Goal: Task Accomplishment & Management: Use online tool/utility

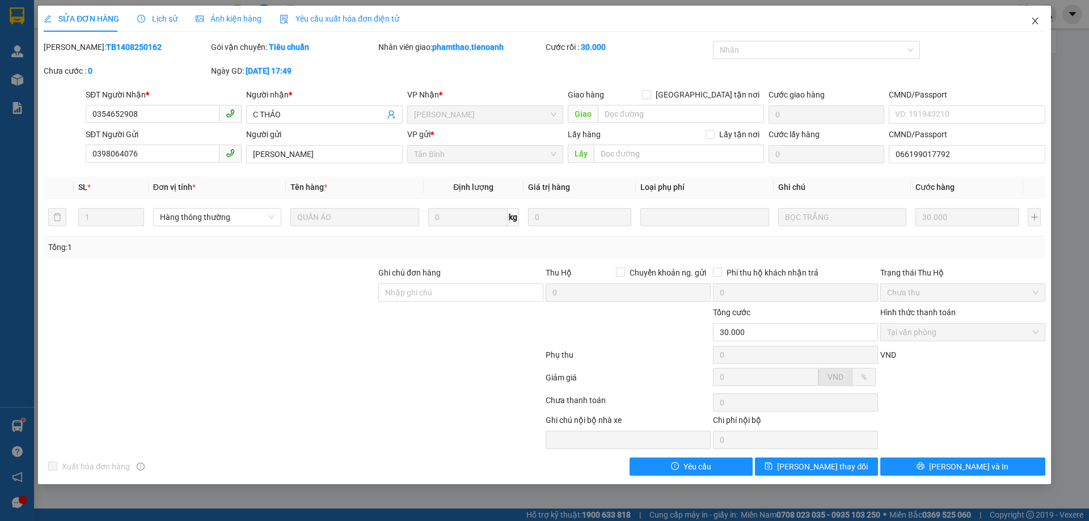
click at [1034, 20] on icon "close" at bounding box center [1034, 21] width 6 height 7
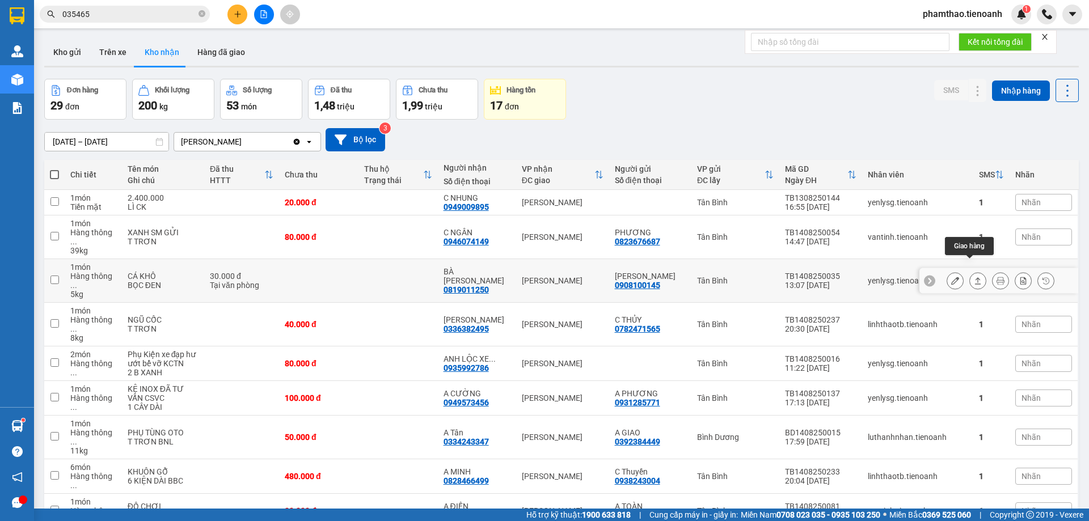
click at [974, 277] on icon at bounding box center [978, 281] width 8 height 8
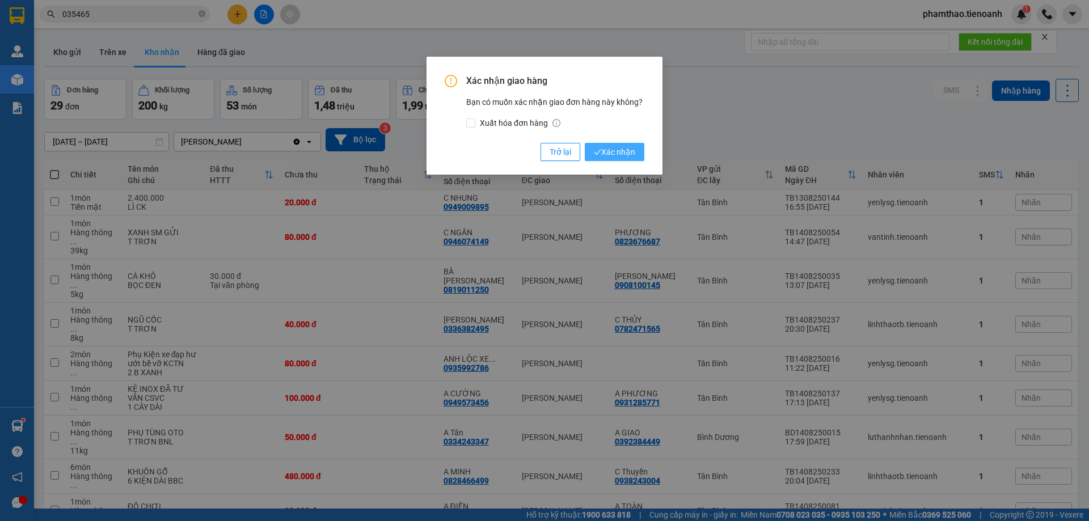
click at [638, 151] on button "Xác nhận" at bounding box center [615, 152] width 60 height 18
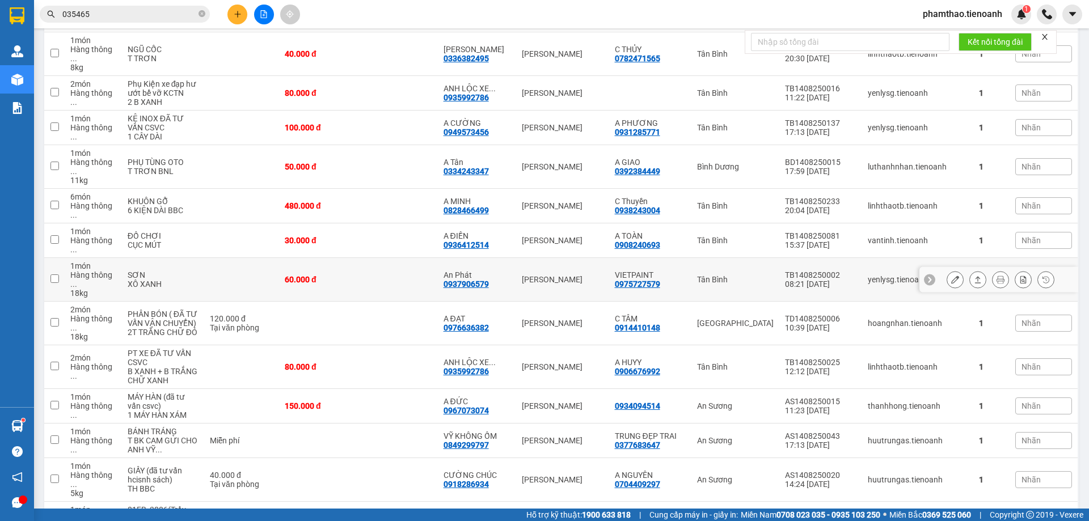
scroll to position [284, 0]
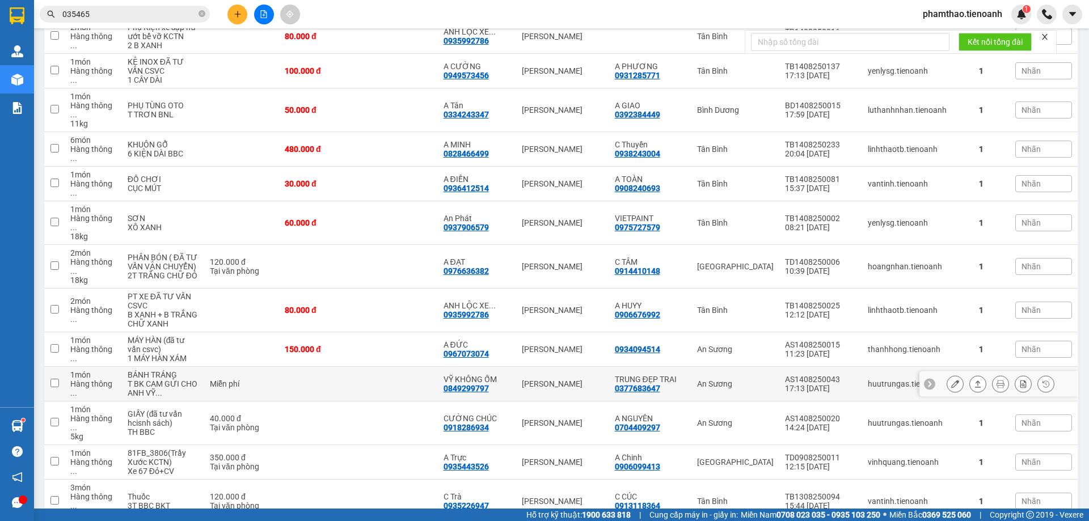
click at [390, 367] on td at bounding box center [397, 384] width 79 height 35
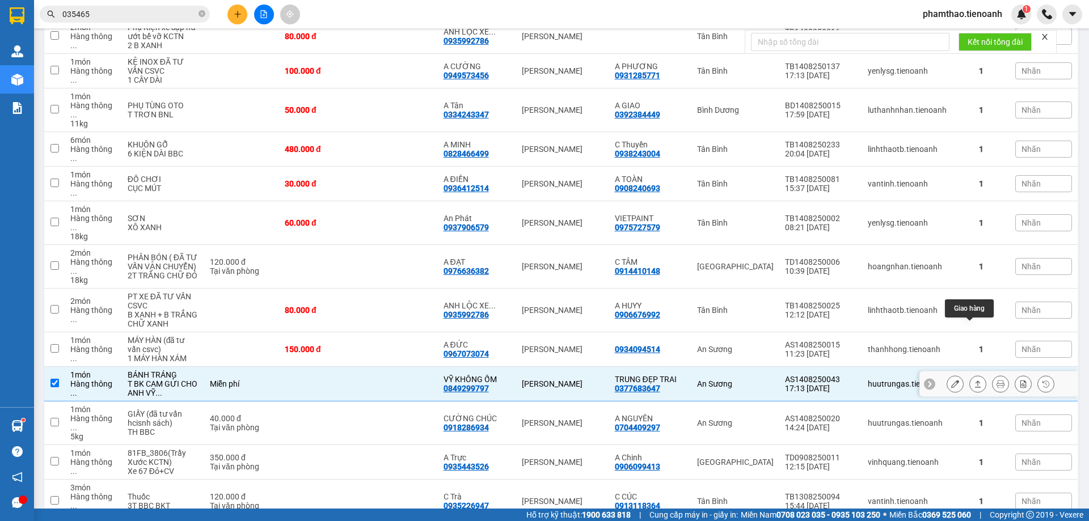
click at [973, 374] on button at bounding box center [978, 384] width 16 height 20
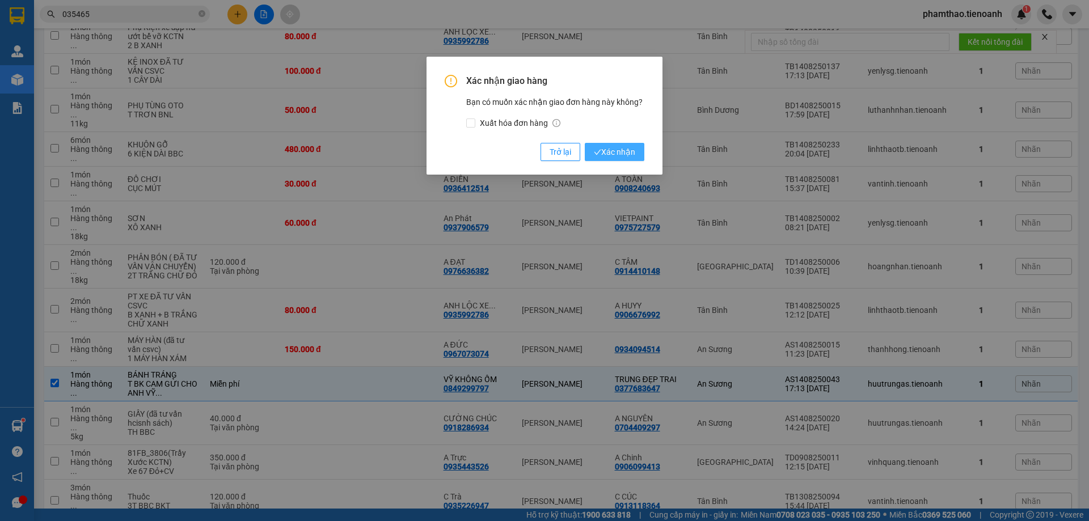
click at [636, 146] on button "Xác nhận" at bounding box center [615, 152] width 60 height 18
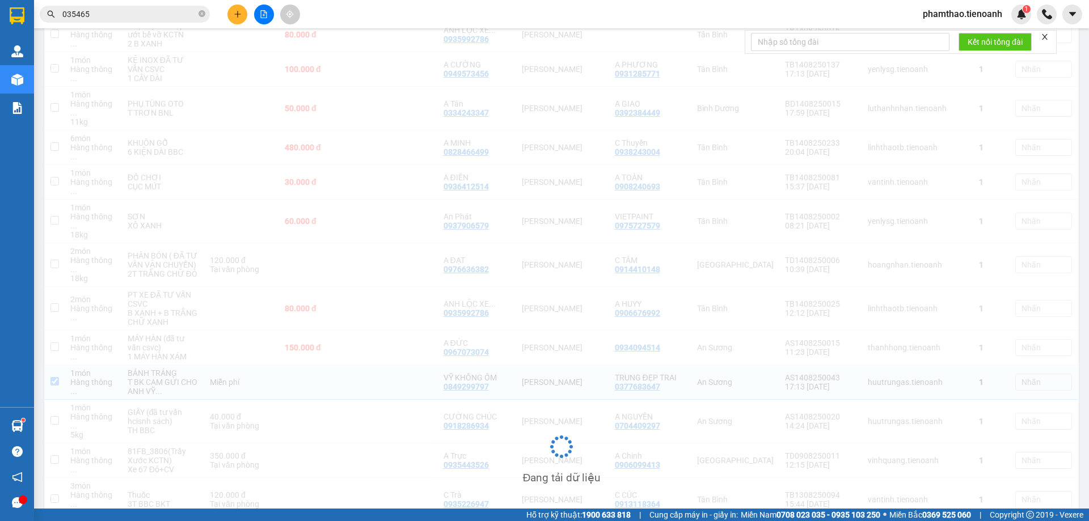
scroll to position [282, 0]
checkbox input "false"
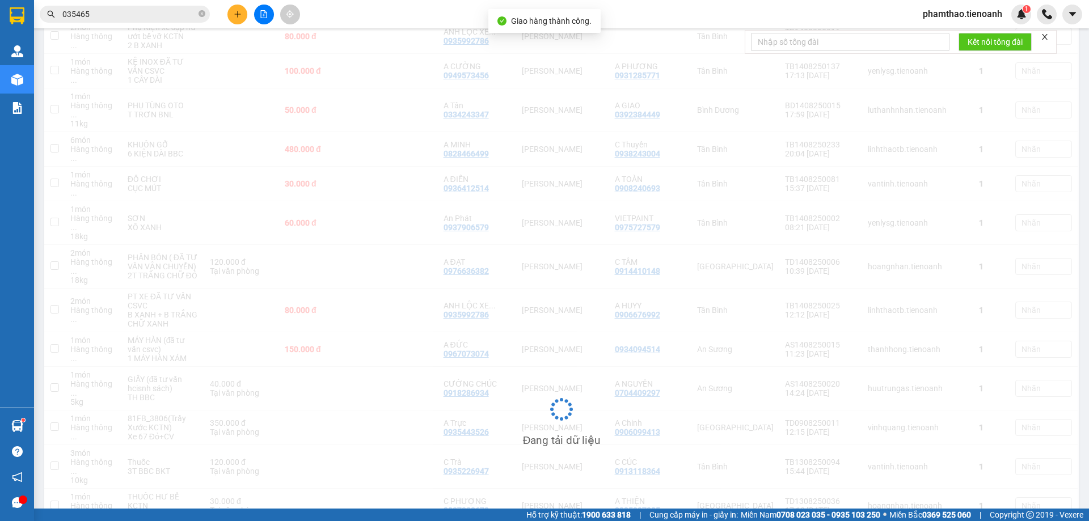
scroll to position [284, 0]
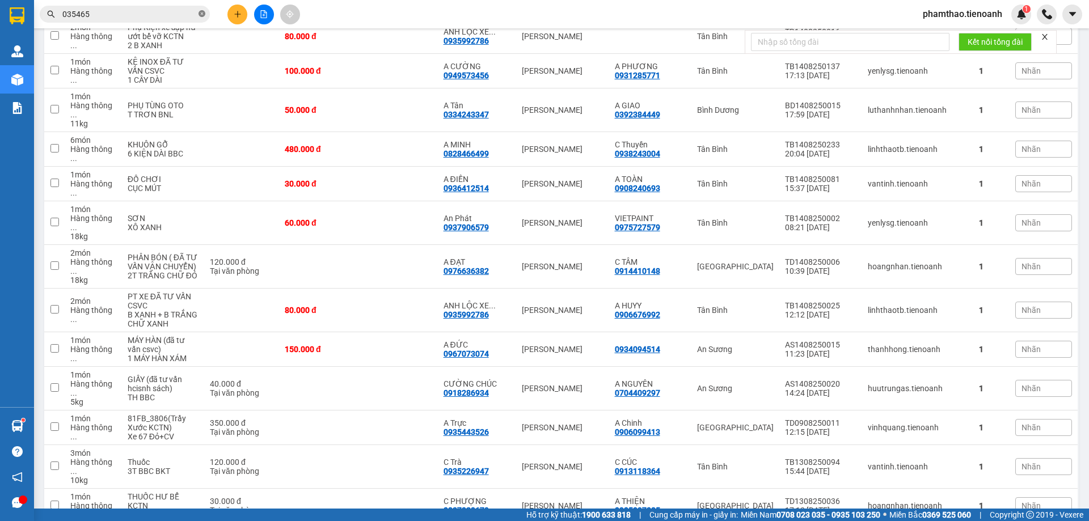
click at [202, 13] on icon "close-circle" at bounding box center [201, 13] width 7 height 7
paste input "0942150467"
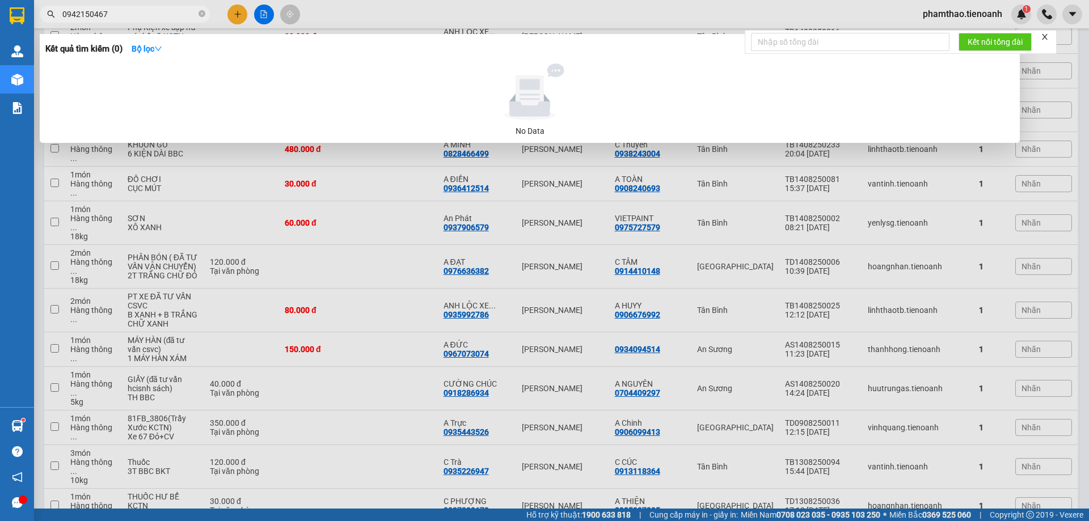
type input "0942150467"
click at [206, 12] on span "0942150467" at bounding box center [125, 14] width 170 height 17
click at [200, 14] on icon "close-circle" at bounding box center [201, 13] width 7 height 7
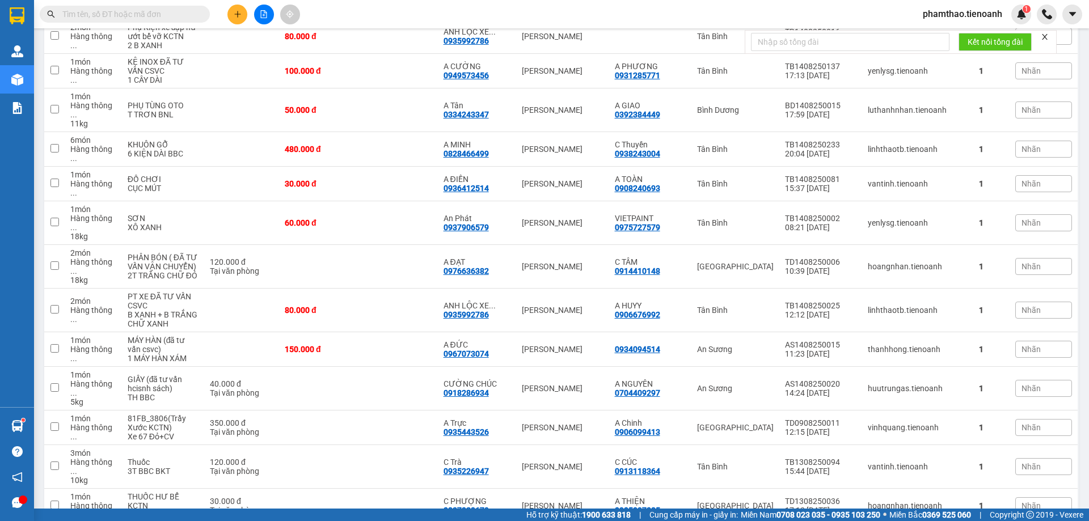
drag, startPoint x: 200, startPoint y: 14, endPoint x: 168, endPoint y: 15, distance: 32.4
paste input "0905820820"
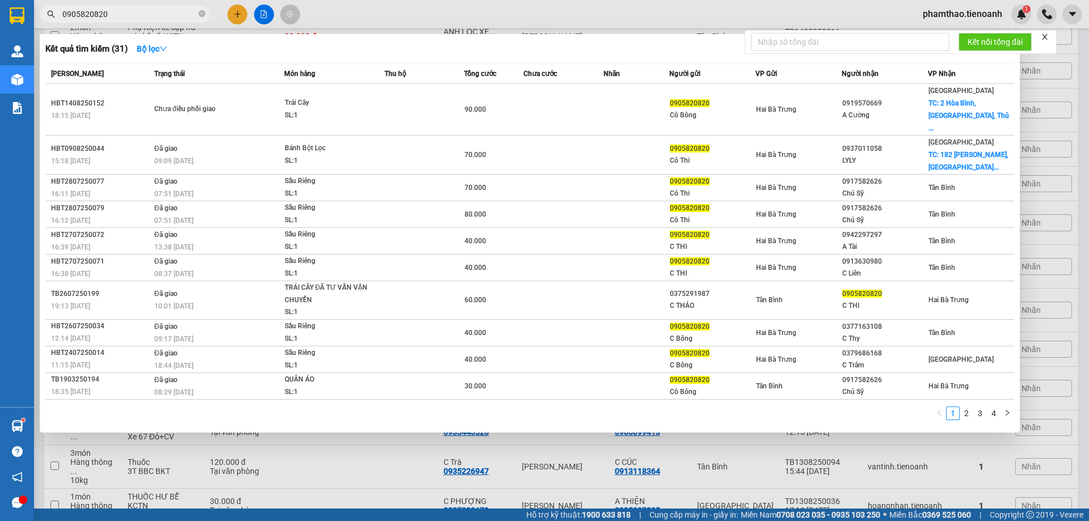
type input "0905820820"
